Goal: Task Accomplishment & Management: Manage account settings

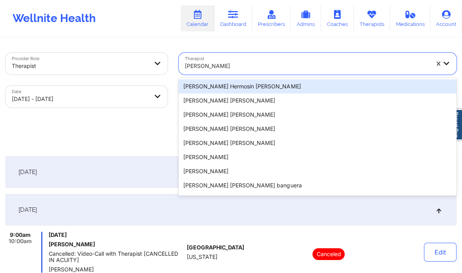
click at [225, 62] on div at bounding box center [307, 65] width 244 height 9
paste input "Jasmine Federick"
type input "Jasmine Federick"
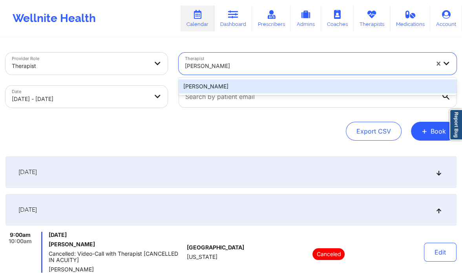
click at [229, 91] on div "Jasmine Federick" at bounding box center [318, 86] width 278 height 14
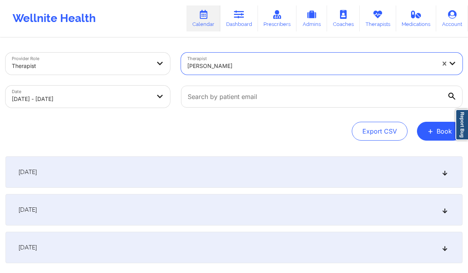
select select "2025-8"
select select "2025-9"
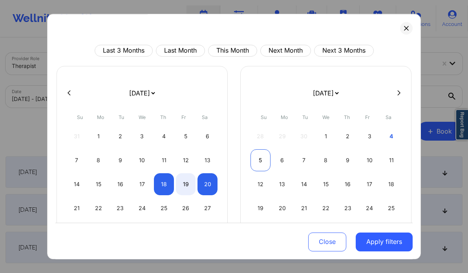
click at [259, 151] on div "5" at bounding box center [261, 160] width 20 height 22
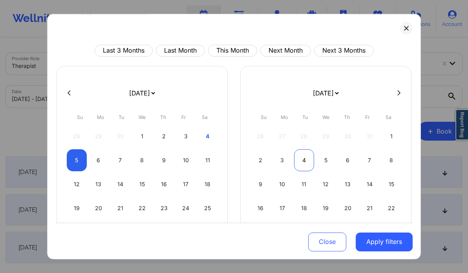
select select "2025-9"
select select "2025-10"
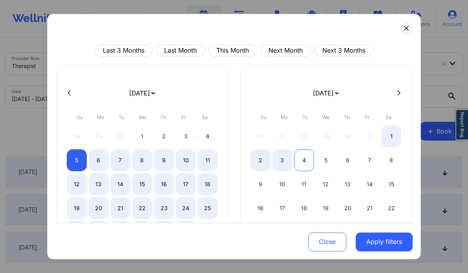
click at [298, 158] on div "4" at bounding box center [304, 160] width 20 height 22
select select "2025-9"
select select "2025-10"
click at [116, 157] on div "7" at bounding box center [120, 160] width 20 height 22
select select "2025-9"
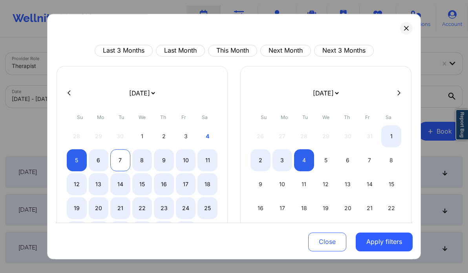
select select "2025-10"
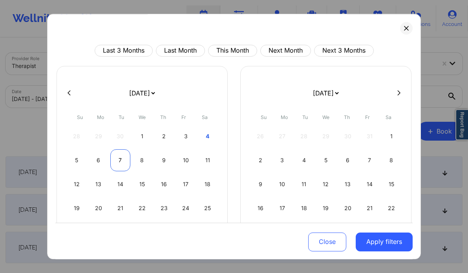
click at [116, 157] on div "7" at bounding box center [120, 160] width 20 height 22
select select "2025-9"
select select "2025-10"
click at [79, 157] on div "5" at bounding box center [77, 160] width 20 height 22
select select "2025-9"
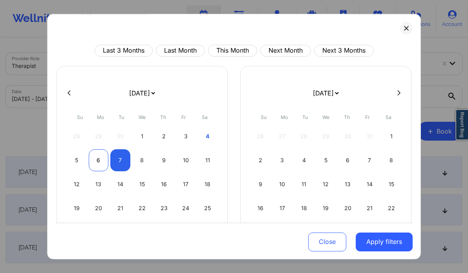
select select "2025-10"
select select "2025-9"
select select "2025-10"
click at [115, 158] on div "7" at bounding box center [120, 160] width 20 height 22
select select "2025-9"
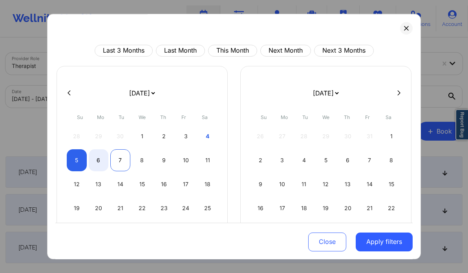
select select "2025-10"
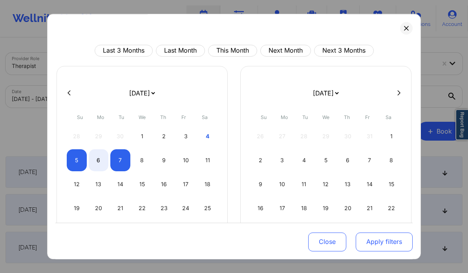
click at [371, 243] on button "Apply filters" at bounding box center [384, 241] width 57 height 19
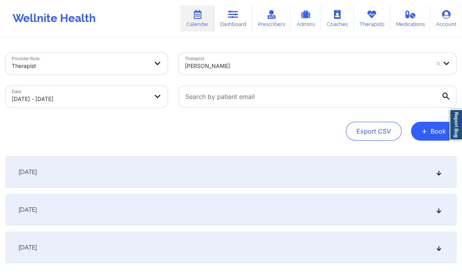
click at [440, 207] on icon at bounding box center [439, 209] width 7 height 5
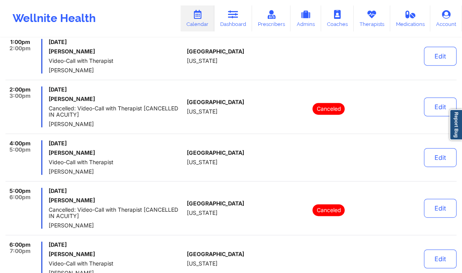
scroll to position [241, 0]
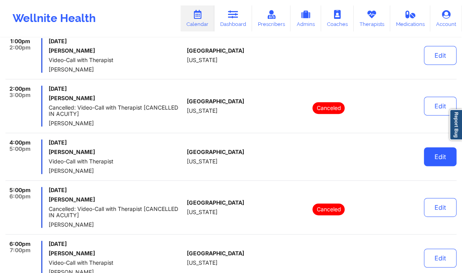
click at [430, 151] on button "Edit" at bounding box center [440, 156] width 33 height 19
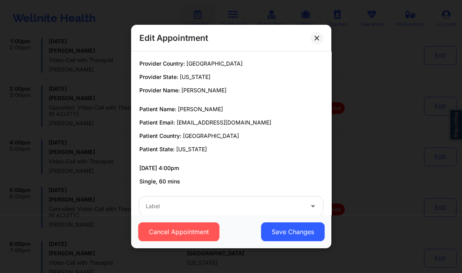
scroll to position [15, 0]
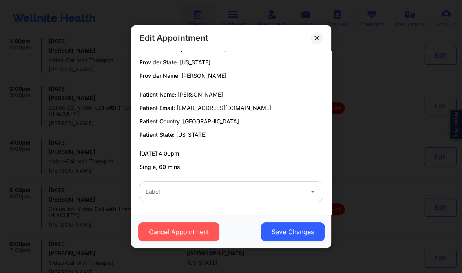
click at [197, 242] on div "Cancel Appointment Save Changes" at bounding box center [231, 231] width 200 height 33
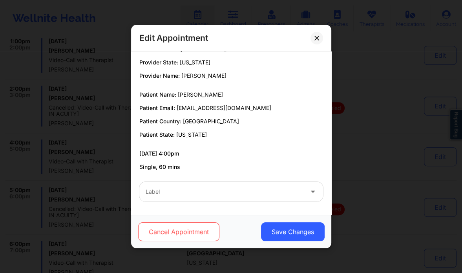
click at [175, 224] on button "Cancel Appointment" at bounding box center [178, 231] width 81 height 19
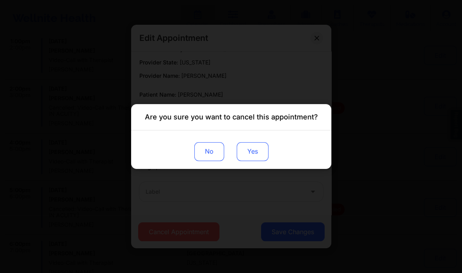
click at [248, 155] on button "Yes" at bounding box center [252, 151] width 32 height 19
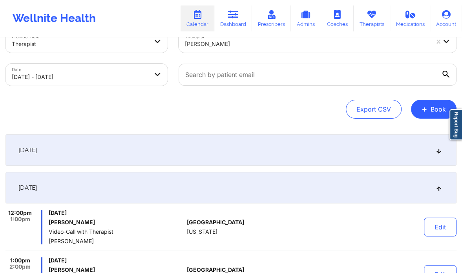
scroll to position [0, 0]
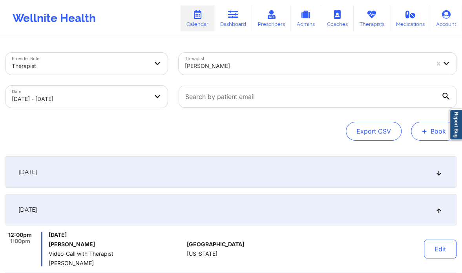
click at [420, 127] on button "+ Book" at bounding box center [434, 131] width 46 height 19
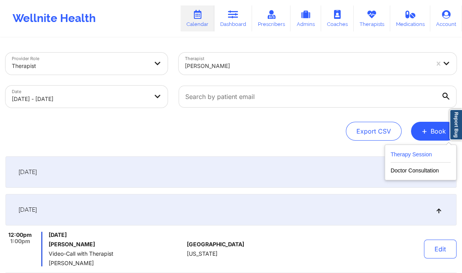
click at [403, 154] on button "Therapy Session" at bounding box center [421, 156] width 60 height 13
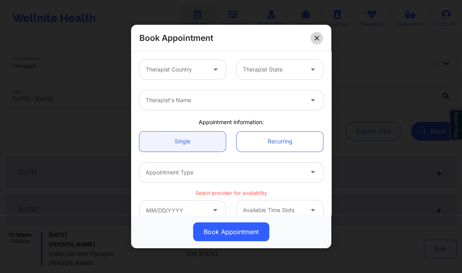
click at [319, 42] on button at bounding box center [317, 38] width 13 height 13
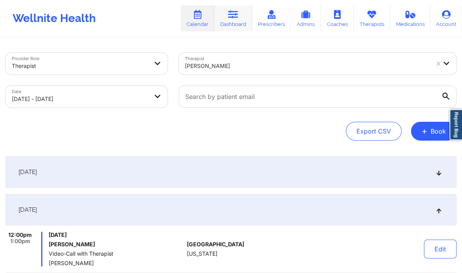
click at [239, 25] on link "Dashboard" at bounding box center [233, 18] width 38 height 26
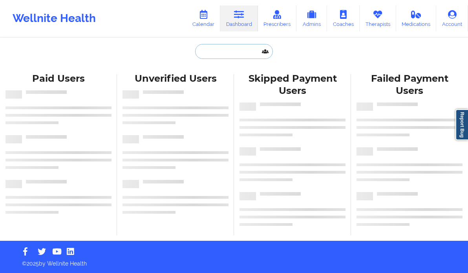
click at [223, 48] on input "text" at bounding box center [234, 51] width 78 height 15
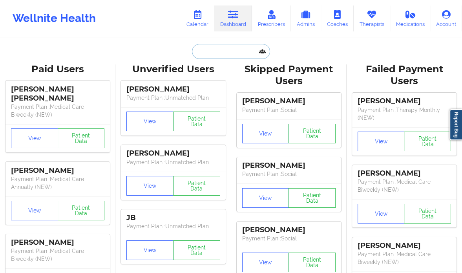
paste input "Nicole Woods"
type input "Nicole Woods"
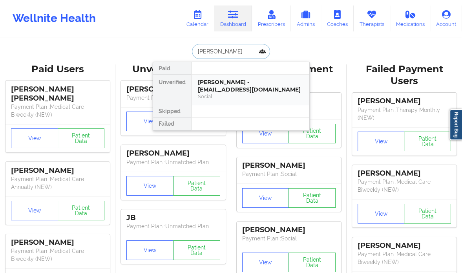
click at [297, 88] on div "Nicole Woods - nicolewoods3333@gmail.com" at bounding box center [250, 86] width 105 height 15
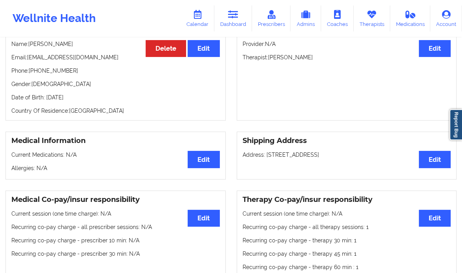
scroll to position [77, 0]
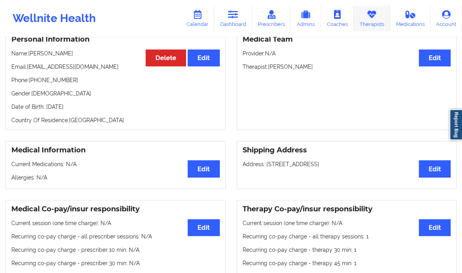
click at [376, 21] on link "Therapists" at bounding box center [372, 18] width 37 height 26
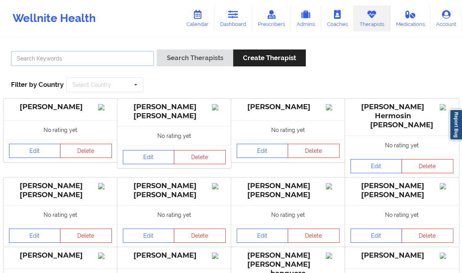
click at [77, 64] on input "text" at bounding box center [82, 58] width 143 height 15
paste input "Katrina Rushing"
type input "Katrina Rushing"
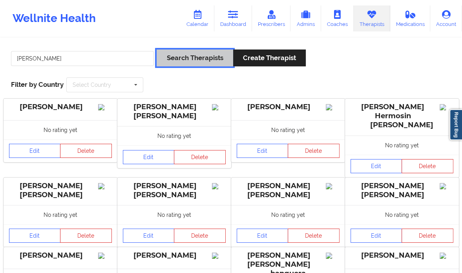
click at [195, 61] on button "Search Therapists" at bounding box center [195, 57] width 76 height 17
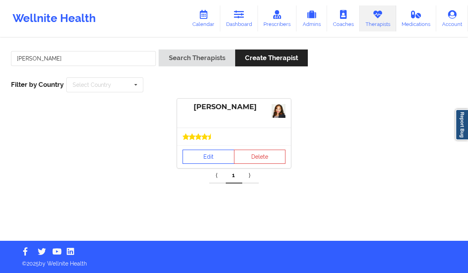
click at [190, 157] on link "Edit" at bounding box center [209, 157] width 52 height 14
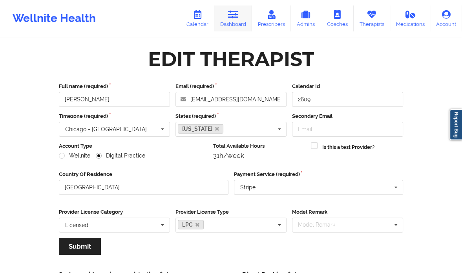
click at [239, 23] on link "Dashboard" at bounding box center [233, 18] width 38 height 26
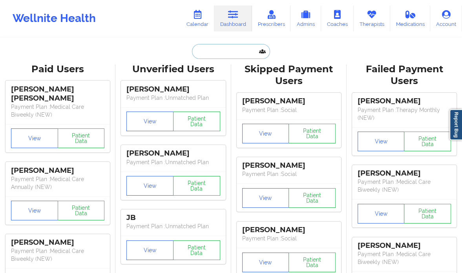
click at [203, 54] on input "text" at bounding box center [231, 51] width 78 height 15
paste input "Nicole Woods"
type input "Nicole Woods"
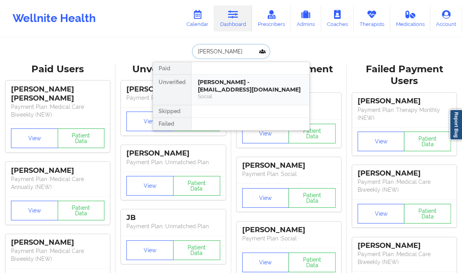
click at [289, 90] on div "Nicole Woods - nicolewoods3333@gmail.com" at bounding box center [250, 86] width 105 height 15
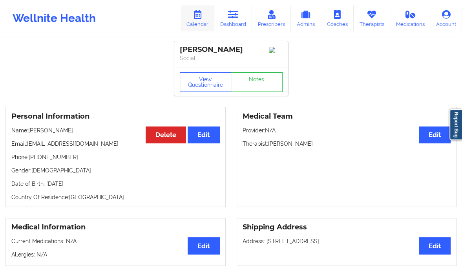
click at [200, 15] on icon at bounding box center [197, 14] width 10 height 9
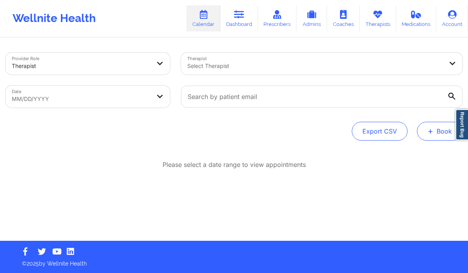
click at [427, 128] on button "+ Book" at bounding box center [440, 131] width 46 height 19
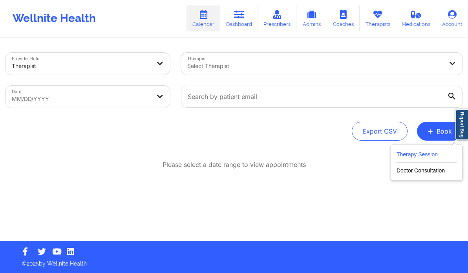
click at [417, 158] on button "Therapy Session" at bounding box center [427, 156] width 60 height 13
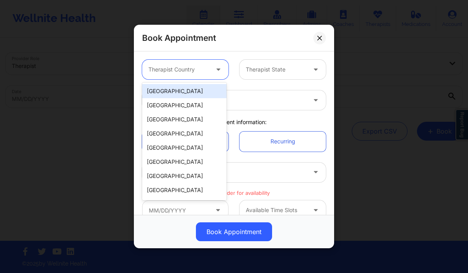
click at [190, 72] on div at bounding box center [178, 69] width 60 height 9
click at [184, 88] on div "United States" at bounding box center [184, 91] width 84 height 14
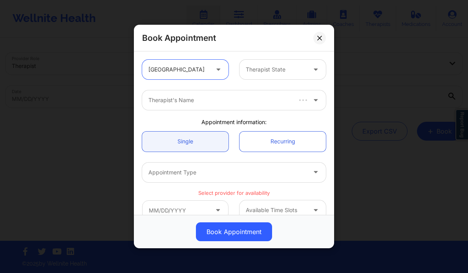
click at [262, 77] on div "Therapist State" at bounding box center [274, 70] width 68 height 20
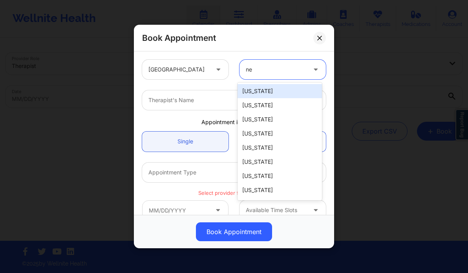
type input "new"
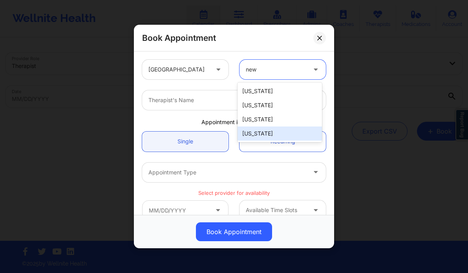
click at [262, 132] on div "New York" at bounding box center [280, 133] width 84 height 14
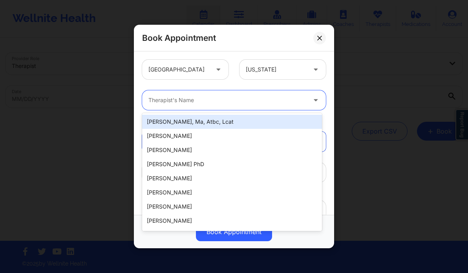
click at [227, 101] on div at bounding box center [227, 99] width 158 height 9
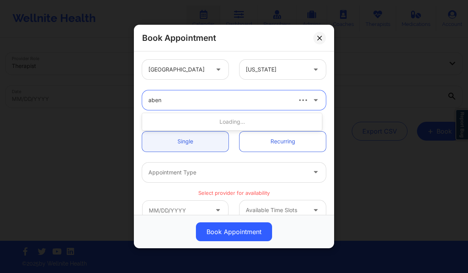
type input "abena"
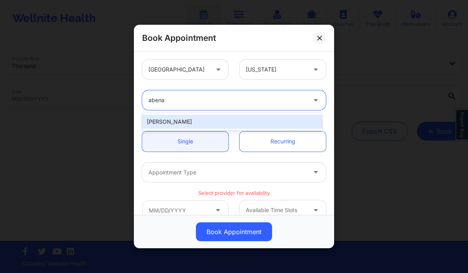
click at [203, 123] on div "Abena Adom" at bounding box center [232, 122] width 180 height 14
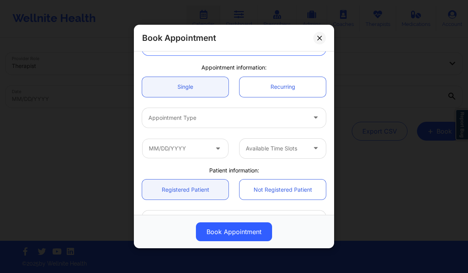
scroll to position [55, 0]
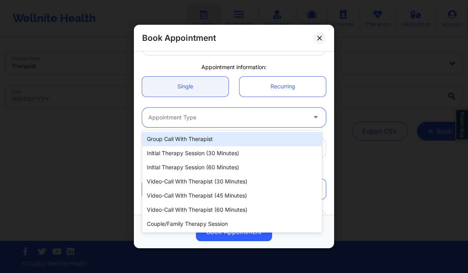
click at [195, 120] on div at bounding box center [227, 117] width 158 height 9
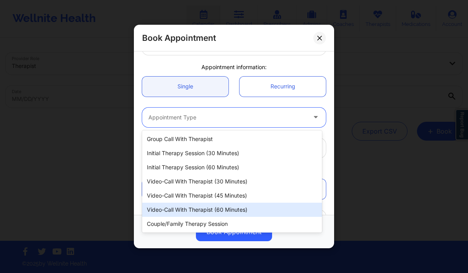
click at [241, 207] on div "Video-Call with Therapist (60 minutes)" at bounding box center [232, 210] width 180 height 14
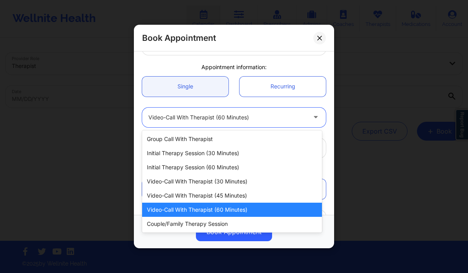
click at [259, 111] on div "Video-Call with Therapist (60 minutes)" at bounding box center [227, 118] width 158 height 20
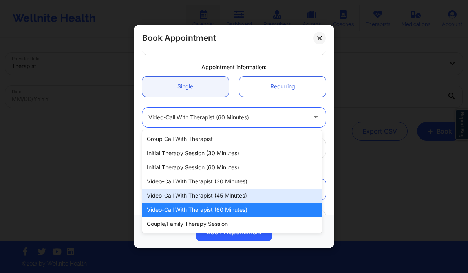
click at [253, 193] on div "Video-Call with Therapist (45 minutes)" at bounding box center [232, 195] width 180 height 14
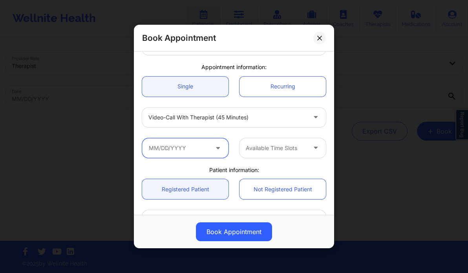
click at [209, 152] on input "text" at bounding box center [185, 148] width 86 height 20
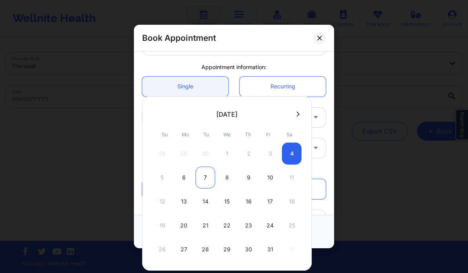
click at [205, 174] on div "7" at bounding box center [206, 178] width 20 height 22
type input "10/07/2025"
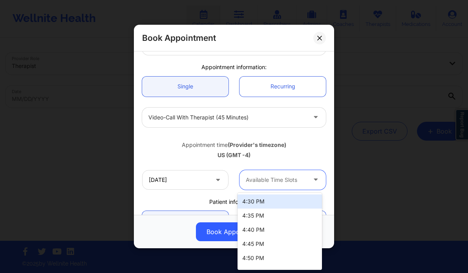
click at [270, 176] on div at bounding box center [276, 179] width 60 height 9
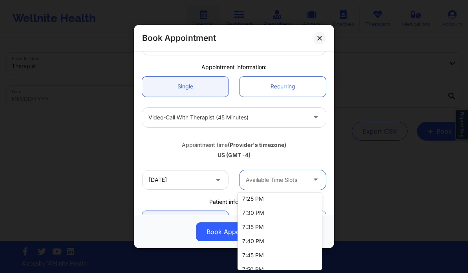
scroll to position [498, 0]
click at [257, 211] on div "7:30 PM" at bounding box center [280, 212] width 84 height 14
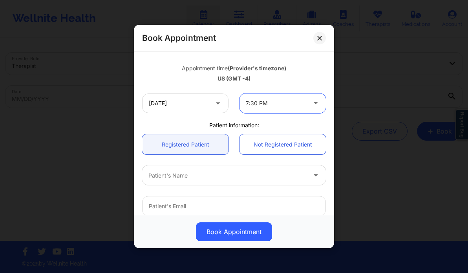
scroll to position [132, 0]
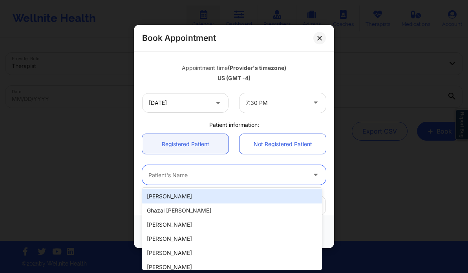
click at [202, 169] on div "Patient's Name" at bounding box center [224, 175] width 165 height 20
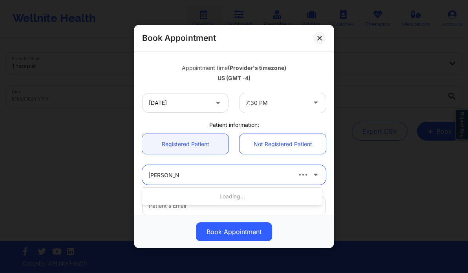
type input "james keena"
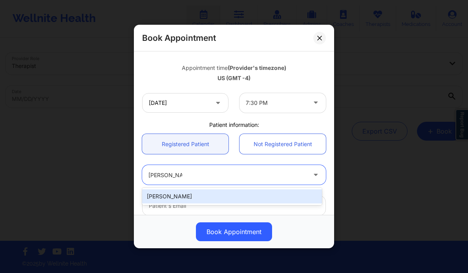
click at [196, 198] on div "James Keenan" at bounding box center [232, 196] width 180 height 14
type input "jkeenan777@gmail.com"
type input "+1516-355-8431"
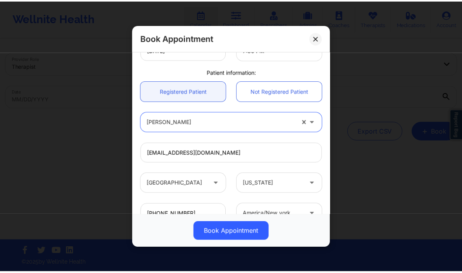
scroll to position [244, 0]
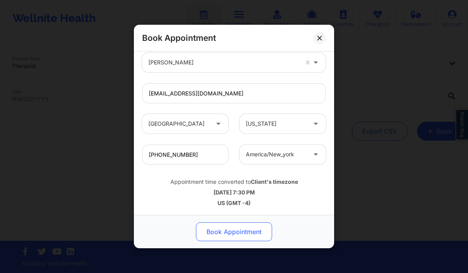
click at [239, 231] on button "Book Appointment" at bounding box center [234, 231] width 76 height 19
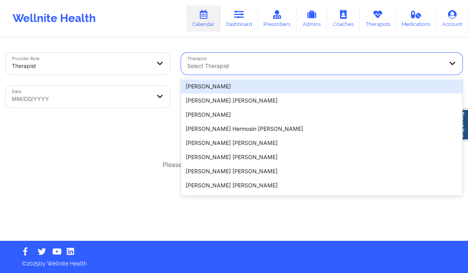
click at [252, 69] on div at bounding box center [315, 65] width 256 height 9
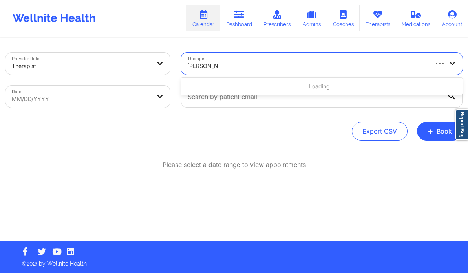
type input "Abena Adom"
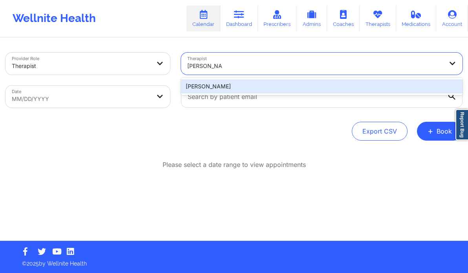
click at [241, 87] on div "Abena Adom" at bounding box center [322, 86] width 282 height 14
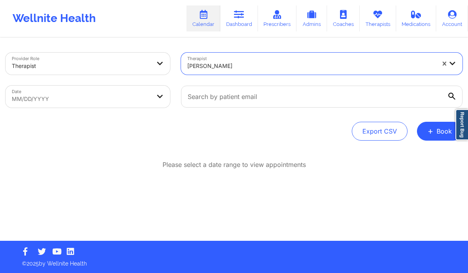
select select "2025-8"
select select "2025-9"
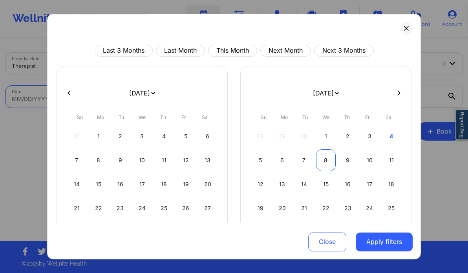
click at [322, 158] on div "8" at bounding box center [326, 160] width 20 height 22
select select "2025-9"
select select "2025-10"
select select "2025-9"
select select "2025-10"
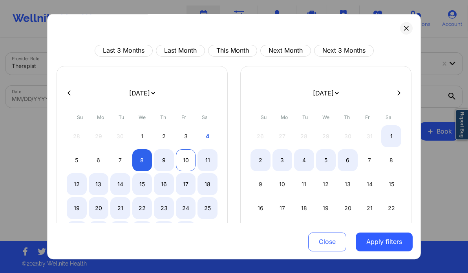
select select "2025-9"
select select "2025-10"
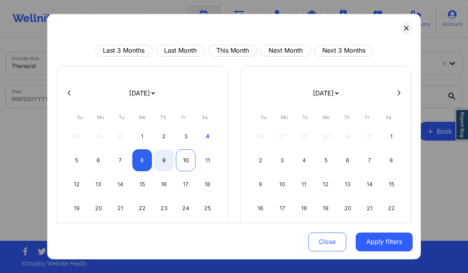
click at [178, 156] on div "10" at bounding box center [186, 160] width 20 height 22
select select "2025-9"
select select "2025-10"
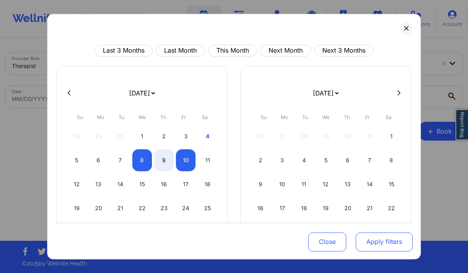
click at [364, 242] on button "Apply filters" at bounding box center [384, 241] width 57 height 19
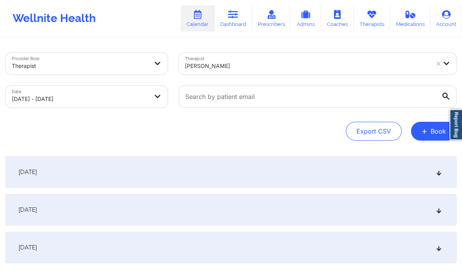
click at [440, 214] on div "October 9, 2025" at bounding box center [230, 209] width 451 height 31
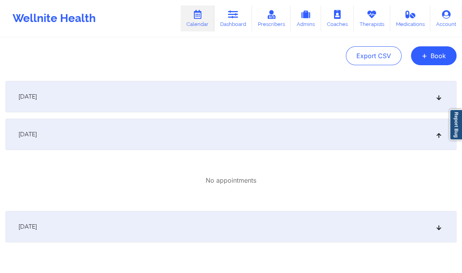
scroll to position [0, 0]
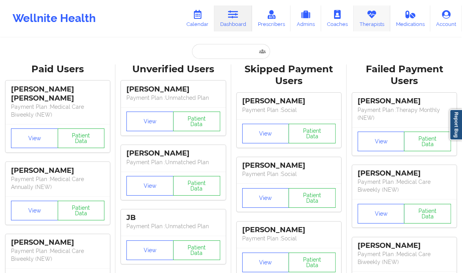
click at [365, 26] on link "Therapists" at bounding box center [372, 18] width 37 height 26
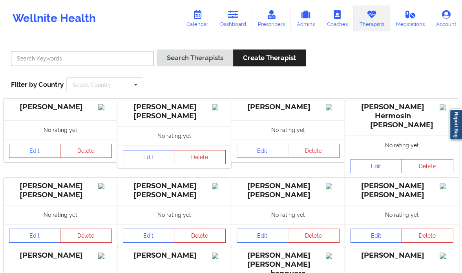
click at [67, 60] on input "text" at bounding box center [82, 58] width 143 height 15
paste input "Katrina Rushing"
type input "Katrina Rushing"
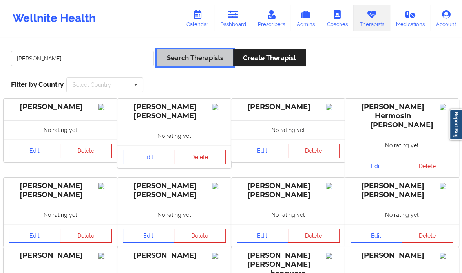
click at [203, 60] on button "Search Therapists" at bounding box center [195, 57] width 76 height 17
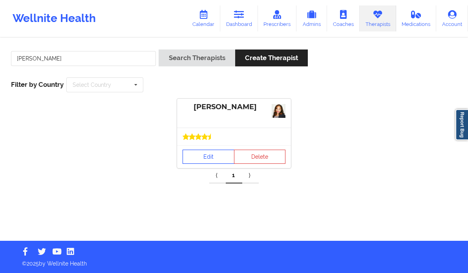
click at [201, 161] on link "Edit" at bounding box center [209, 157] width 52 height 14
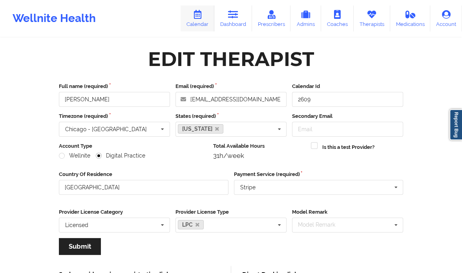
click at [198, 15] on icon at bounding box center [197, 14] width 10 height 9
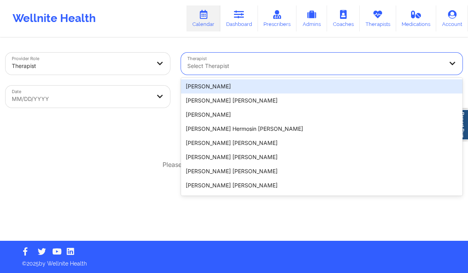
click at [236, 68] on div at bounding box center [315, 65] width 256 height 9
paste input "Katrina Rushing"
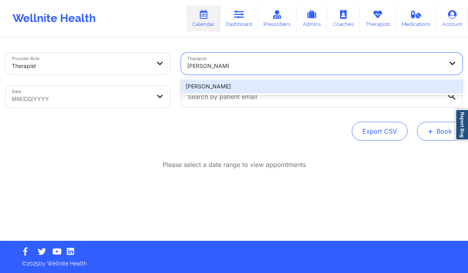
type input "Katrina Rushing"
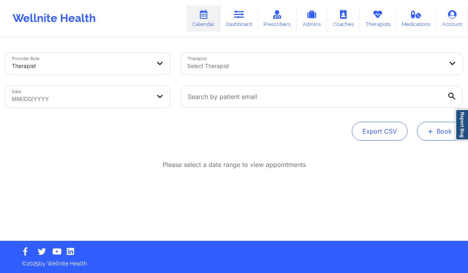
click at [436, 132] on button "+ Book" at bounding box center [440, 131] width 46 height 19
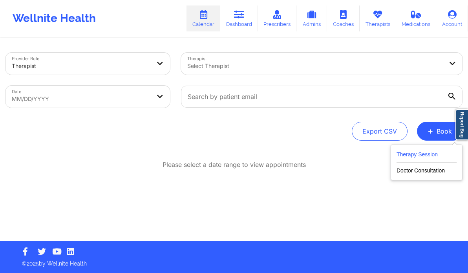
click at [427, 156] on button "Therapy Session" at bounding box center [427, 156] width 60 height 13
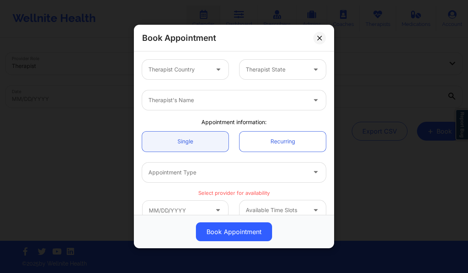
click at [212, 71] on div at bounding box center [219, 70] width 19 height 20
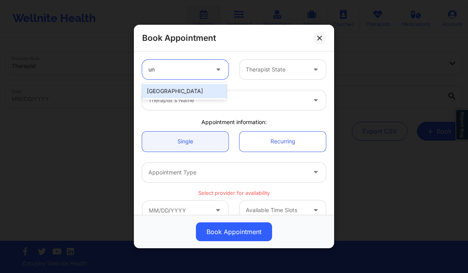
type input "uni"
click at [197, 93] on div "United States" at bounding box center [184, 91] width 84 height 14
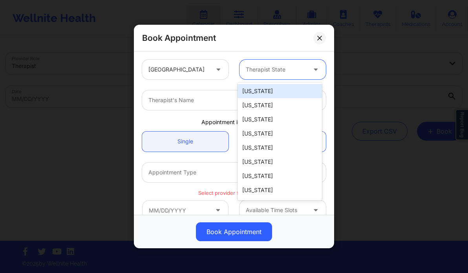
click at [262, 78] on div "Therapist State" at bounding box center [274, 70] width 68 height 20
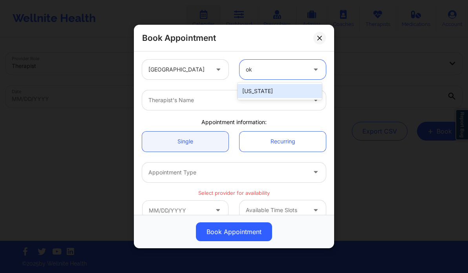
type input "okl"
click at [260, 88] on div "Oklahoma" at bounding box center [280, 91] width 84 height 14
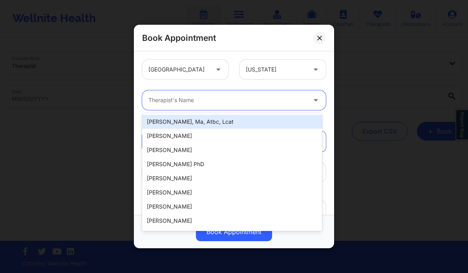
click at [230, 102] on div at bounding box center [227, 99] width 158 height 9
paste input "Katrina Rushing"
type input "Katrina Rushing"
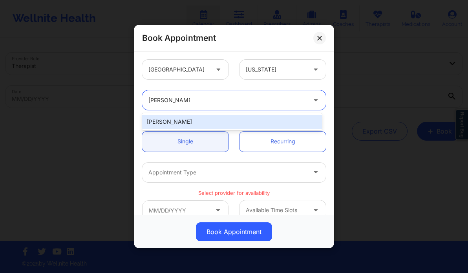
click at [203, 120] on div "Katrina Rushing" at bounding box center [232, 122] width 180 height 14
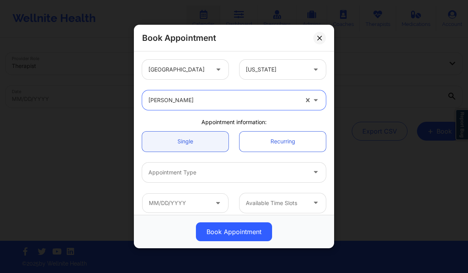
click at [185, 171] on div at bounding box center [227, 172] width 158 height 9
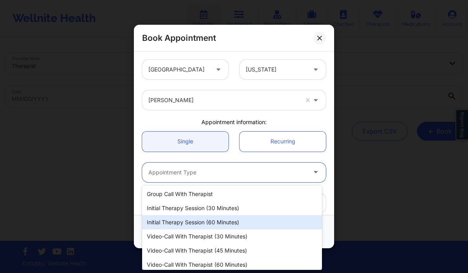
scroll to position [17, 0]
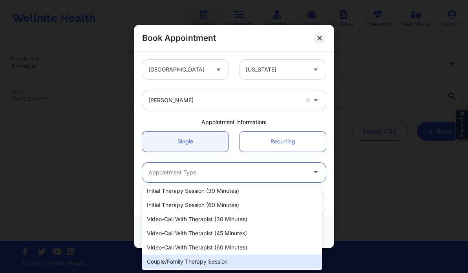
click at [194, 260] on div "Couple/Family Therapy Session" at bounding box center [232, 261] width 180 height 14
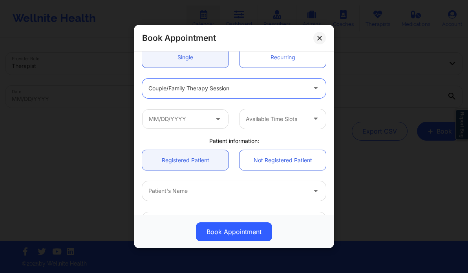
scroll to position [88, 0]
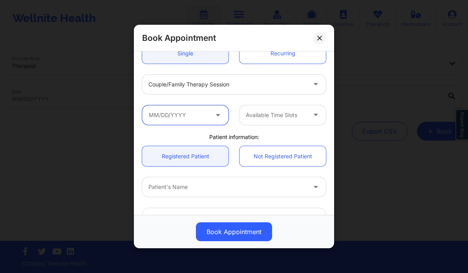
click at [205, 118] on input "text" at bounding box center [185, 115] width 86 height 20
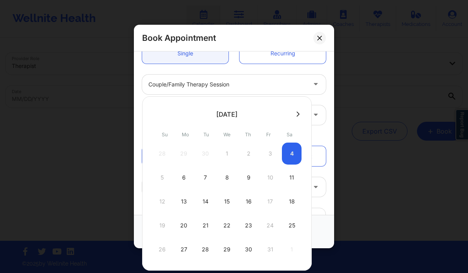
click at [289, 155] on div "28 29 30 1 2 3 4" at bounding box center [226, 154] width 149 height 22
click at [292, 157] on div "28 29 30 1 2 3 4" at bounding box center [226, 154] width 149 height 22
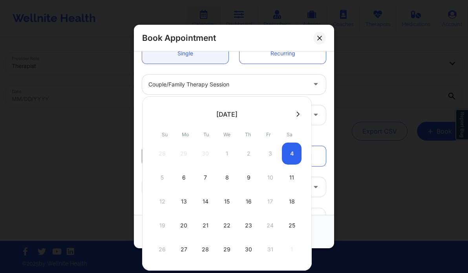
click at [292, 157] on div "28 29 30 1 2 3 4" at bounding box center [226, 154] width 149 height 22
click at [183, 177] on div "6" at bounding box center [184, 178] width 20 height 22
type input "10/06/2025"
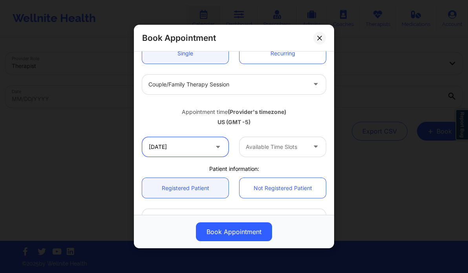
click at [187, 152] on input "10/06/2025" at bounding box center [185, 147] width 86 height 20
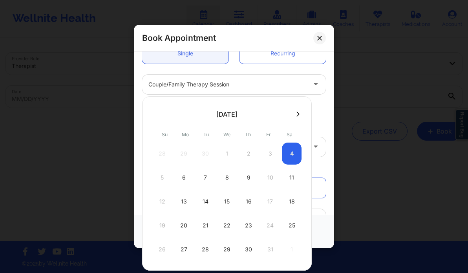
click at [293, 154] on div "28 29 30 1 2 3 4" at bounding box center [226, 154] width 149 height 22
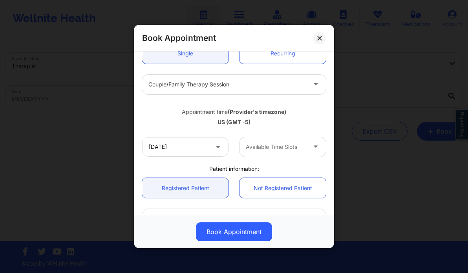
click at [324, 128] on div "Appointment time (Provider's timezone) US (GMT -5)" at bounding box center [234, 116] width 195 height 32
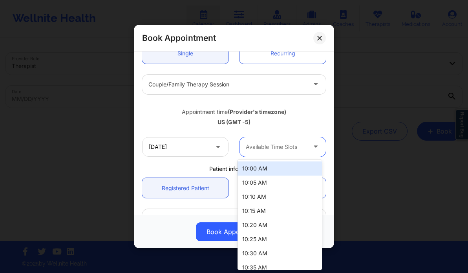
click at [293, 152] on div "Available Time Slots" at bounding box center [274, 147] width 68 height 20
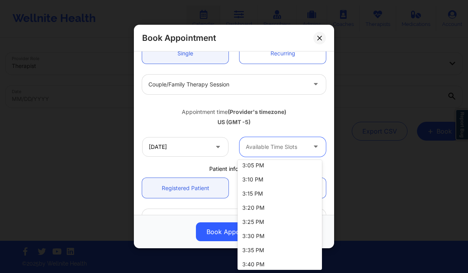
scroll to position [218, 0]
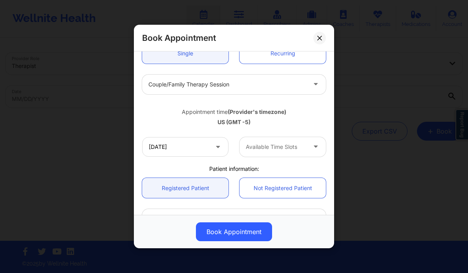
click at [296, 107] on div "Appointment time (Provider's timezone) US (GMT -5)" at bounding box center [234, 115] width 195 height 21
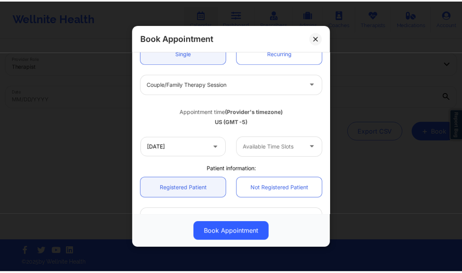
scroll to position [0, 0]
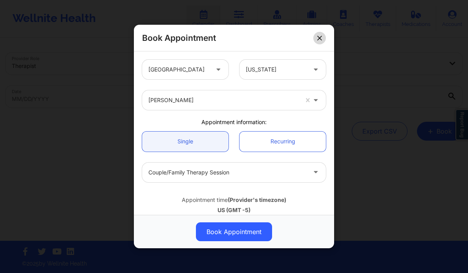
click at [319, 40] on button at bounding box center [319, 38] width 13 height 13
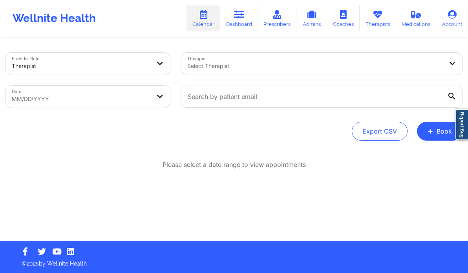
click at [260, 71] on div "Select Therapist" at bounding box center [312, 64] width 263 height 22
click at [256, 61] on div "Select Therapist" at bounding box center [312, 64] width 263 height 22
paste input "Katrina Rushing"
type input "Katrina Rushing"
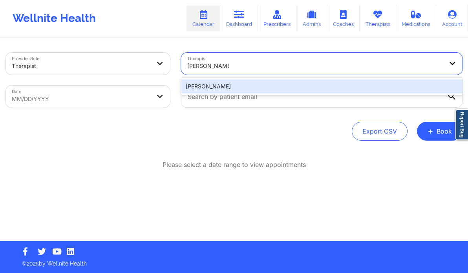
click at [243, 91] on div "Katrina Rushing" at bounding box center [322, 86] width 282 height 14
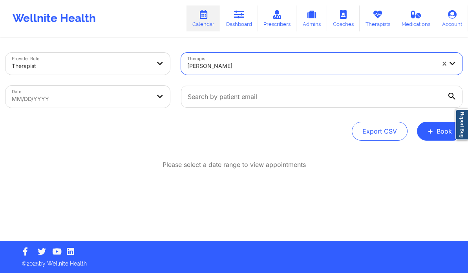
click at [146, 100] on body "Wellnite Health Calendar Dashboard Prescribers Admins Coaches Therapists Medica…" at bounding box center [234, 136] width 468 height 273
select select "2025-8"
select select "2025-9"
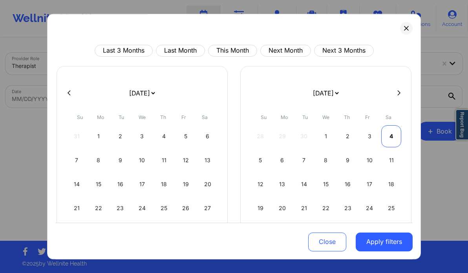
click at [392, 131] on div "4" at bounding box center [391, 136] width 20 height 22
select select "2025-9"
select select "2025-10"
select select "2025-9"
select select "2025-10"
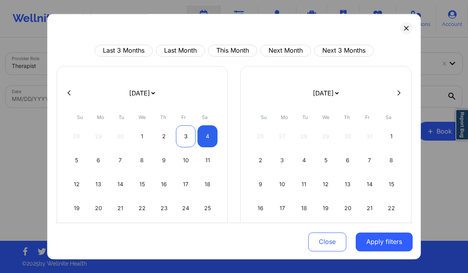
click at [184, 138] on div "3" at bounding box center [186, 136] width 20 height 22
select select "2025-9"
select select "2025-10"
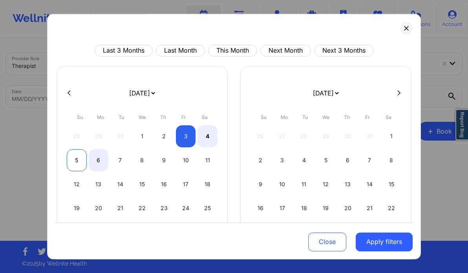
select select "2025-9"
select select "2025-10"
click at [75, 157] on div "5" at bounding box center [77, 160] width 20 height 22
select select "2025-9"
select select "2025-10"
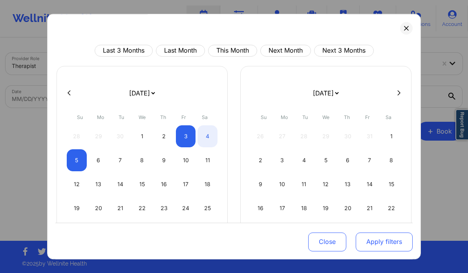
click at [374, 240] on button "Apply filters" at bounding box center [384, 241] width 57 height 19
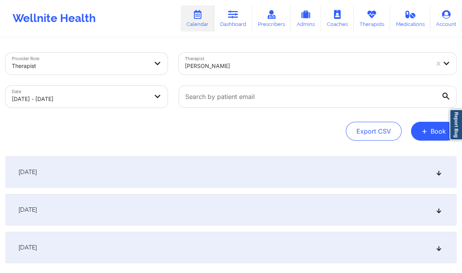
click at [439, 212] on icon at bounding box center [439, 209] width 7 height 5
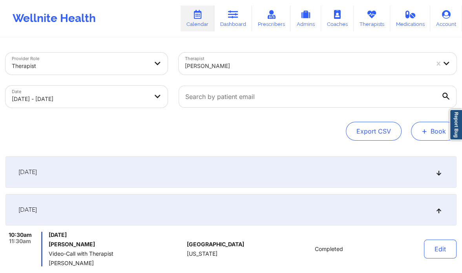
click at [429, 136] on button "+ Book" at bounding box center [434, 131] width 46 height 19
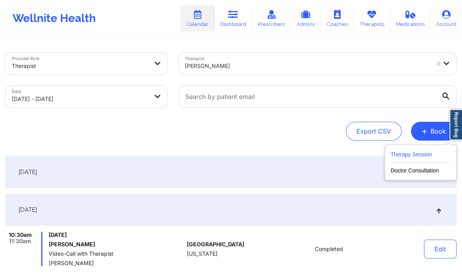
click at [421, 152] on button "Therapy Session" at bounding box center [421, 156] width 60 height 13
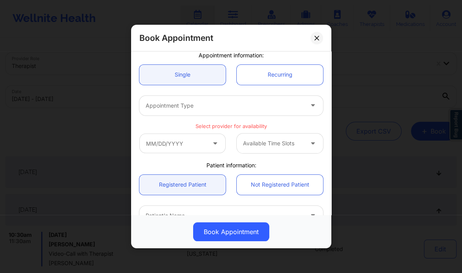
scroll to position [68, 0]
click at [281, 145] on div at bounding box center [273, 142] width 60 height 9
click at [316, 40] on icon at bounding box center [317, 38] width 5 height 5
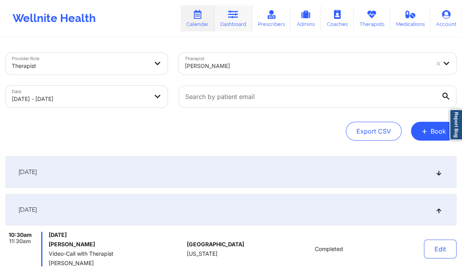
click at [234, 22] on link "Dashboard" at bounding box center [233, 18] width 38 height 26
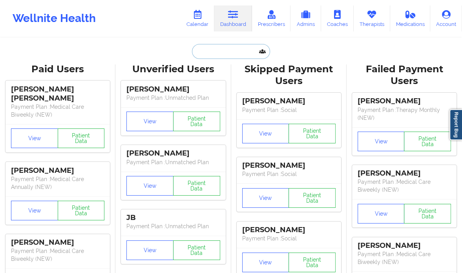
click at [217, 51] on input "text" at bounding box center [231, 51] width 78 height 15
paste input "James Keenan"
type input "James Keenan"
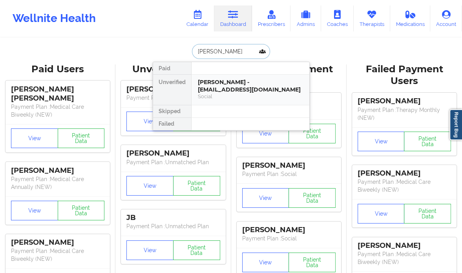
click at [284, 87] on div "James Keenan - jkeenan777@gmail.com" at bounding box center [250, 86] width 105 height 15
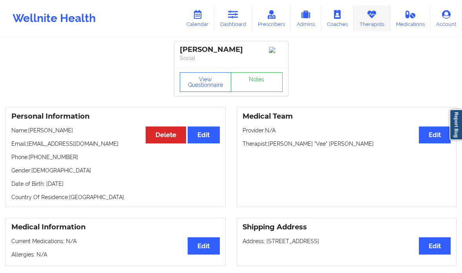
click at [379, 15] on link "Therapists" at bounding box center [372, 18] width 37 height 26
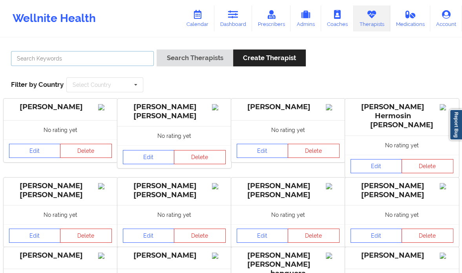
click at [101, 61] on input "text" at bounding box center [82, 58] width 143 height 15
paste input "Abena Adom"
type input "Abena Adom"
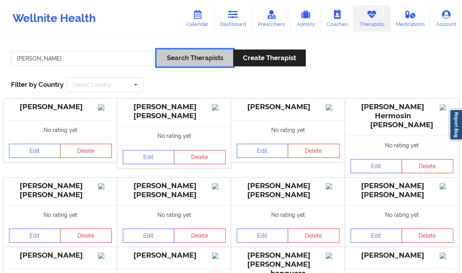
click at [188, 58] on button "Search Therapists" at bounding box center [195, 57] width 76 height 17
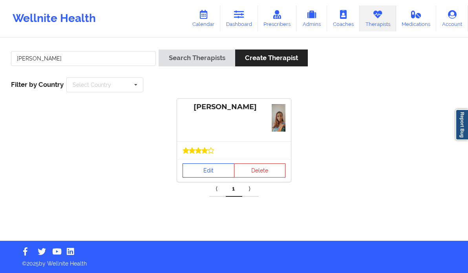
click at [198, 168] on link "Edit" at bounding box center [209, 170] width 52 height 14
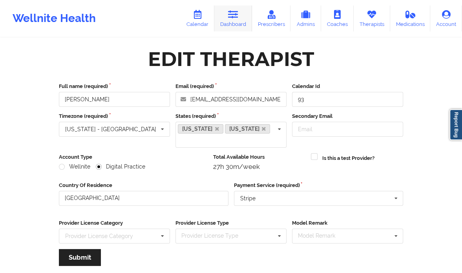
click at [226, 17] on link "Dashboard" at bounding box center [233, 18] width 38 height 26
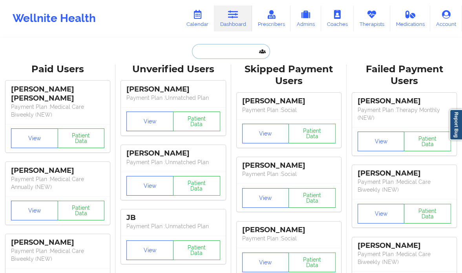
click at [210, 54] on input "text" at bounding box center [231, 51] width 78 height 15
paste input "James Keenan"
type input "James Keenan"
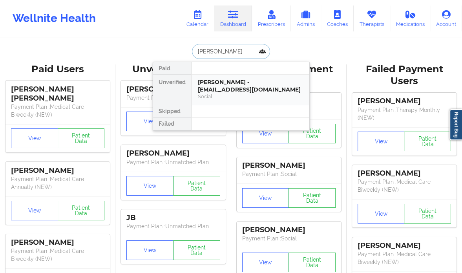
click at [280, 96] on div "Social" at bounding box center [250, 96] width 105 height 7
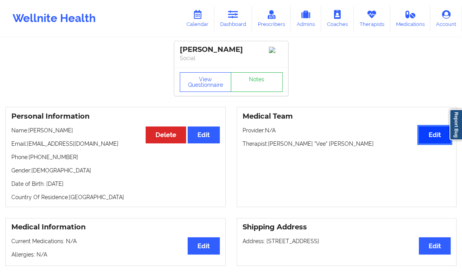
click at [432, 137] on button "Edit" at bounding box center [435, 134] width 32 height 17
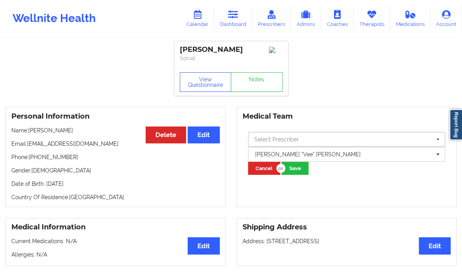
click at [314, 135] on input "text" at bounding box center [347, 139] width 197 height 14
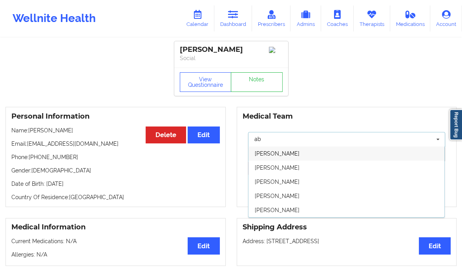
type input "a"
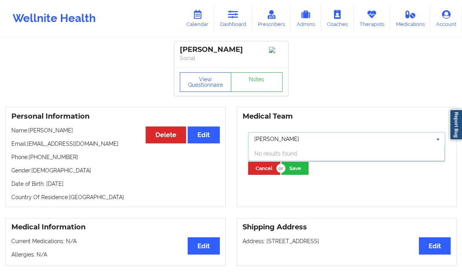
type input "Abena Adom"
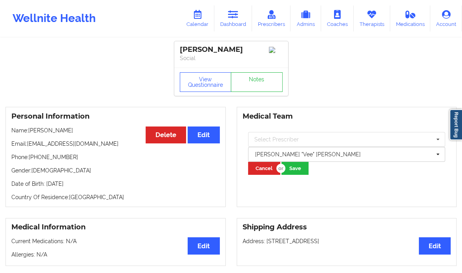
click at [360, 187] on div "Medical Team Select Prescriber Amy Halanski Fakhar Zaidi Ghulam Waris Isaac Ale…" at bounding box center [347, 157] width 220 height 100
drag, startPoint x: 306, startPoint y: 202, endPoint x: 264, endPoint y: 168, distance: 54.2
click at [264, 168] on div "Medical Team Select Prescriber Amy Halanski Fakhar Zaidi Ghulam Waris Isaac Ale…" at bounding box center [347, 157] width 220 height 100
click at [264, 168] on button "Cancel" at bounding box center [264, 168] width 32 height 13
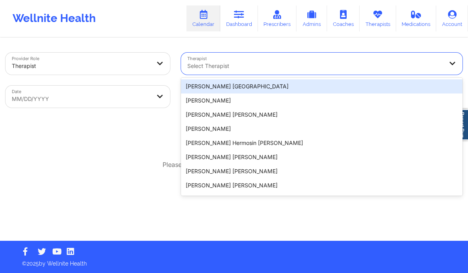
click at [218, 66] on div at bounding box center [315, 65] width 256 height 9
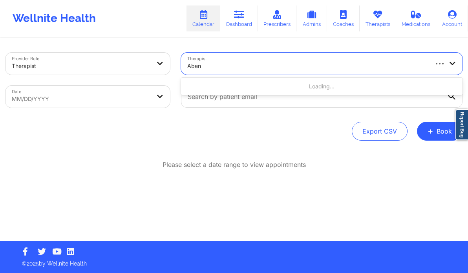
type input "Abena"
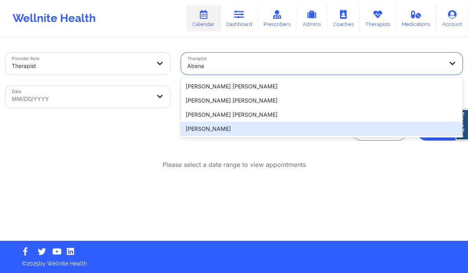
click at [225, 133] on div "Abena Adom" at bounding box center [322, 129] width 282 height 14
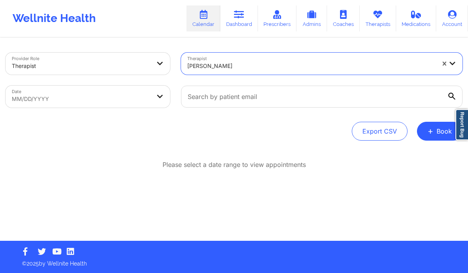
select select "2025-8"
select select "2025-9"
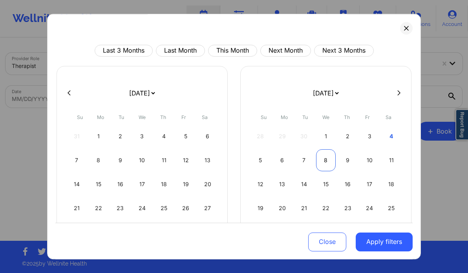
click at [326, 157] on div "8" at bounding box center [326, 160] width 20 height 22
select select "2025-9"
select select "2025-10"
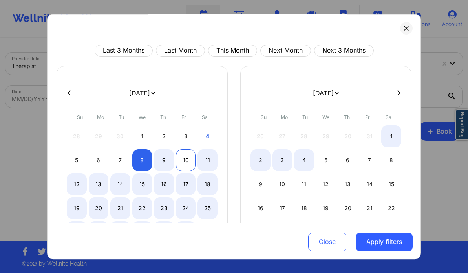
select select "2025-9"
select select "2025-10"
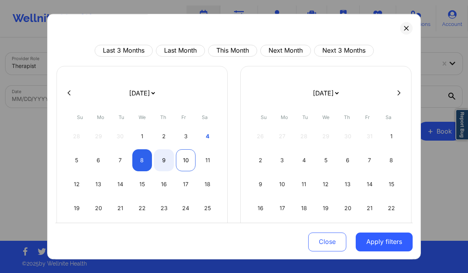
click at [187, 154] on div "10" at bounding box center [186, 160] width 20 height 22
select select "2025-9"
select select "2025-10"
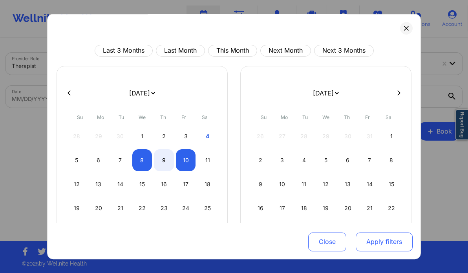
click at [386, 243] on button "Apply filters" at bounding box center [384, 241] width 57 height 19
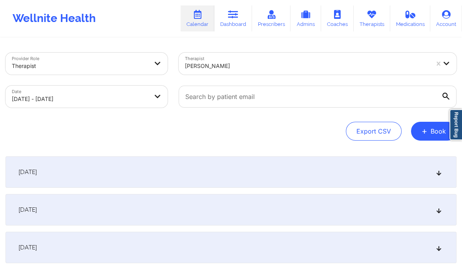
click at [441, 209] on icon at bounding box center [439, 209] width 7 height 5
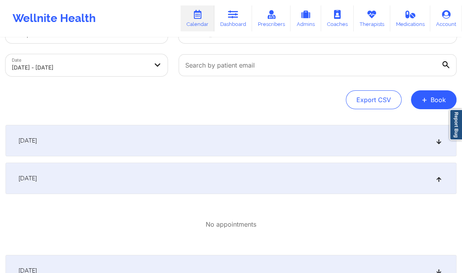
scroll to position [33, 0]
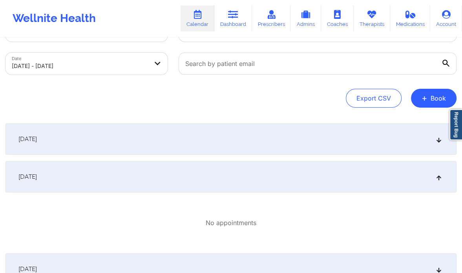
click at [436, 147] on div "October 8, 2025" at bounding box center [230, 138] width 451 height 31
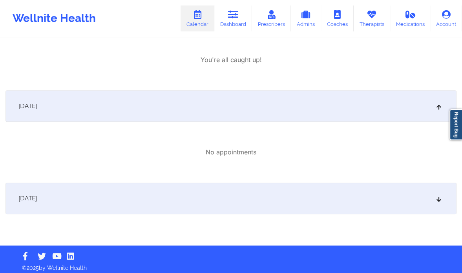
scroll to position [203, 0]
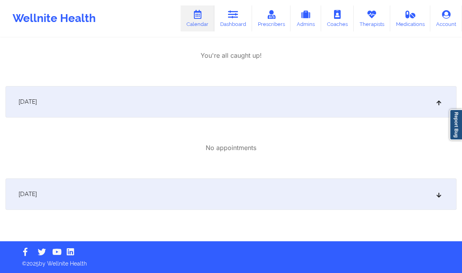
click at [438, 195] on icon at bounding box center [439, 193] width 7 height 5
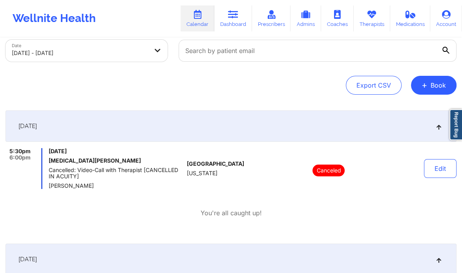
scroll to position [46, 0]
